Goal: Task Accomplishment & Management: Manage account settings

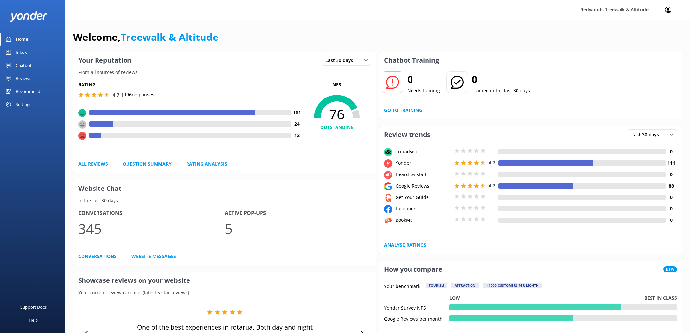
click at [28, 77] on div "Reviews" at bounding box center [24, 78] width 16 height 13
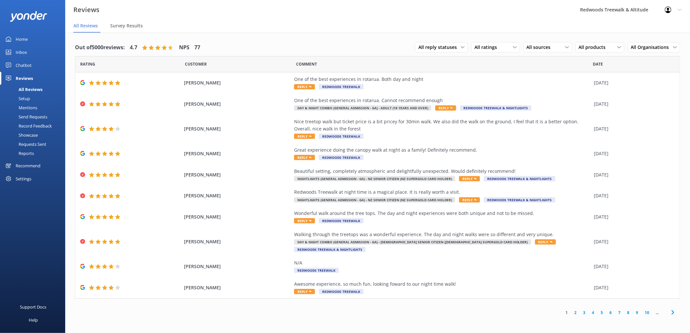
click at [29, 41] on link "Home" at bounding box center [32, 39] width 65 height 13
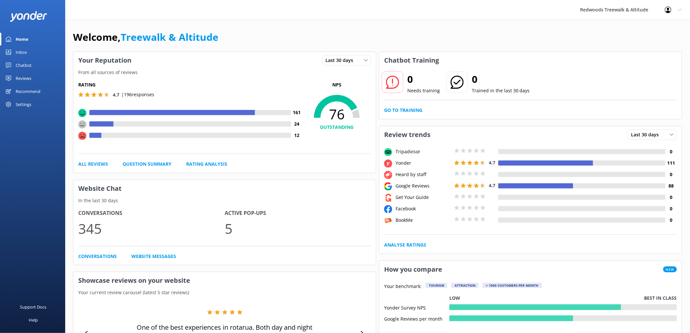
click at [31, 77] on div "Reviews" at bounding box center [24, 78] width 16 height 13
